Goal: Use online tool/utility: Use online tool/utility

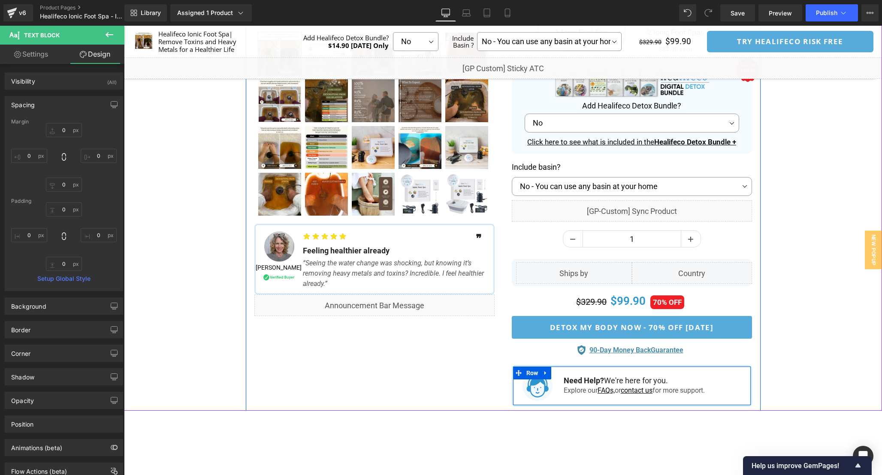
scroll to position [310, 0]
